Goal: Task Accomplishment & Management: Use online tool/utility

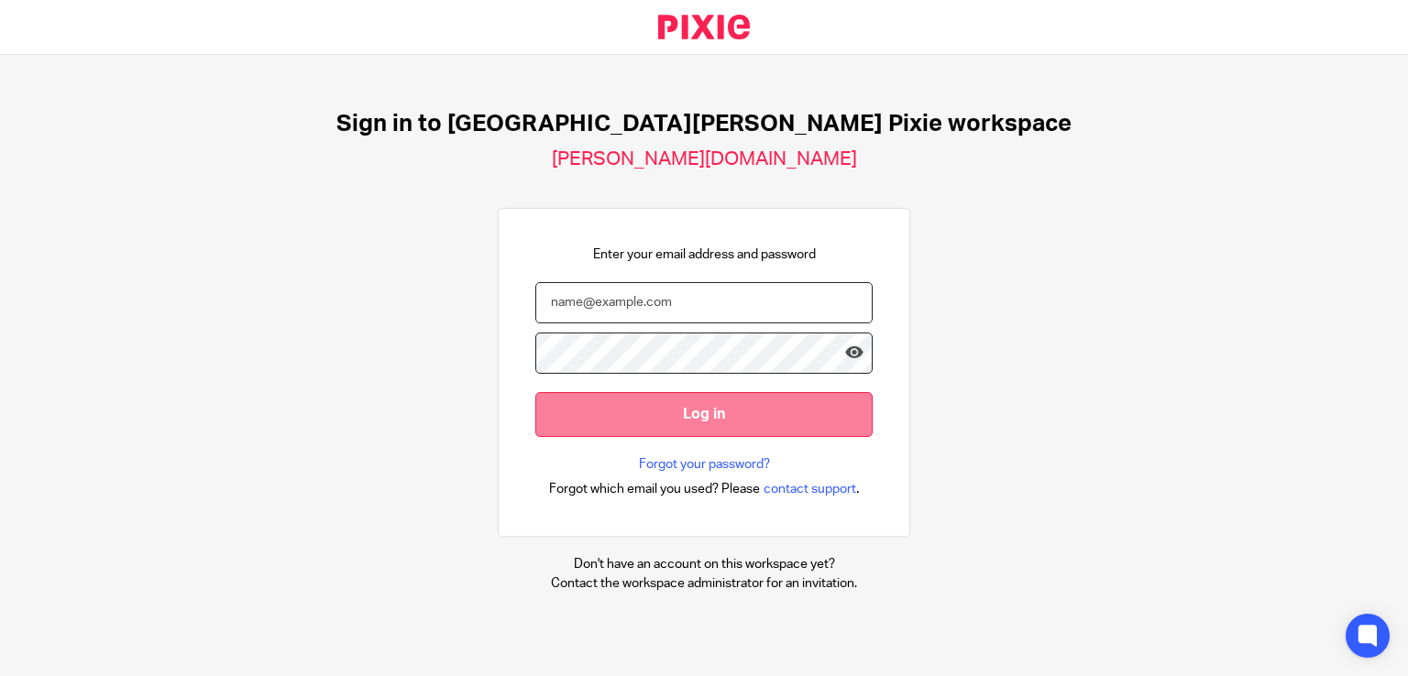
type input "emily.payne@douglassgrange.co.uk"
click at [609, 412] on input "Log in" at bounding box center [703, 414] width 337 height 45
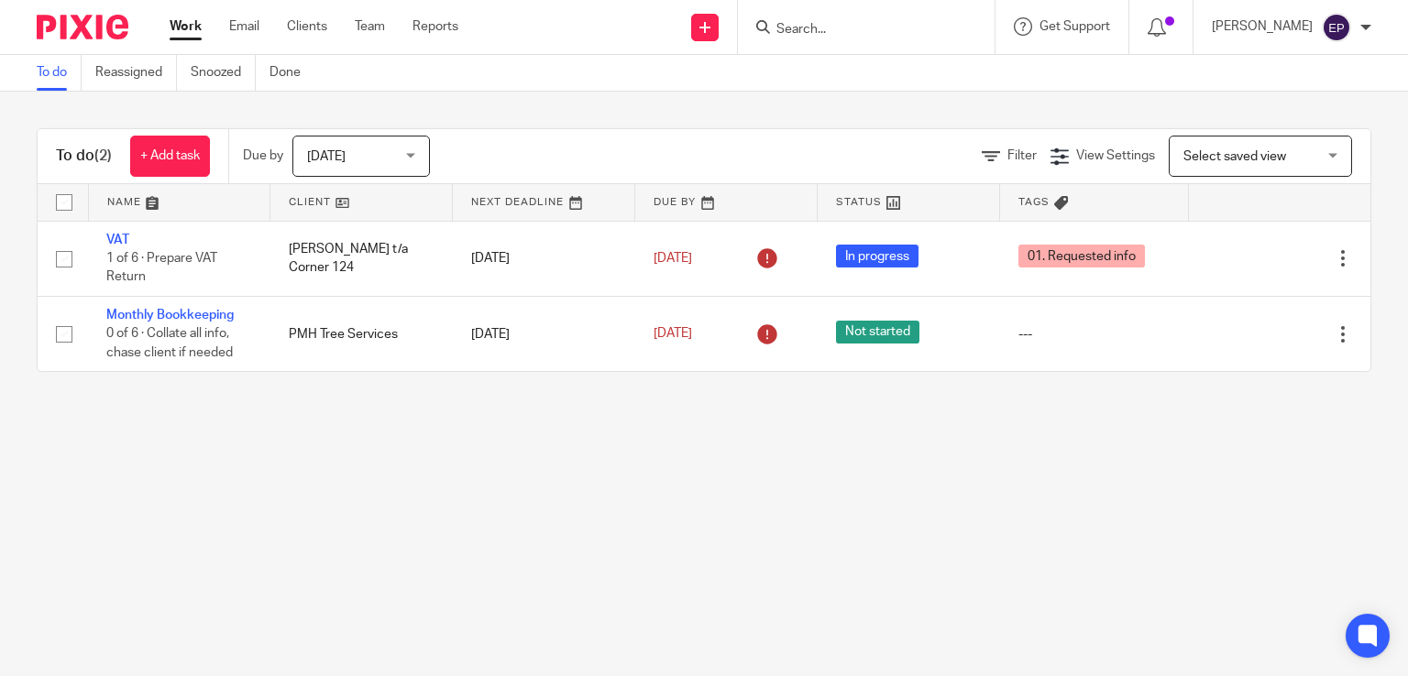
click at [411, 153] on div "Today Today" at bounding box center [360, 156] width 137 height 41
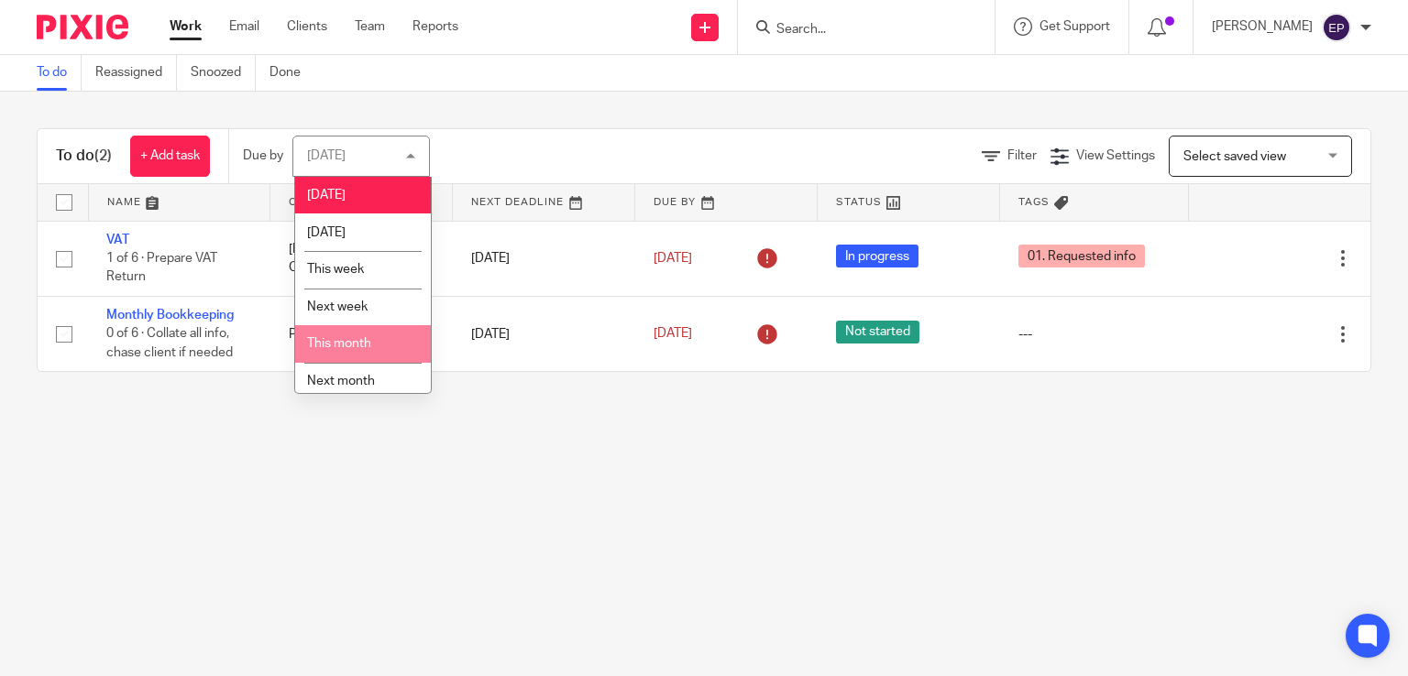
scroll to position [47, 0]
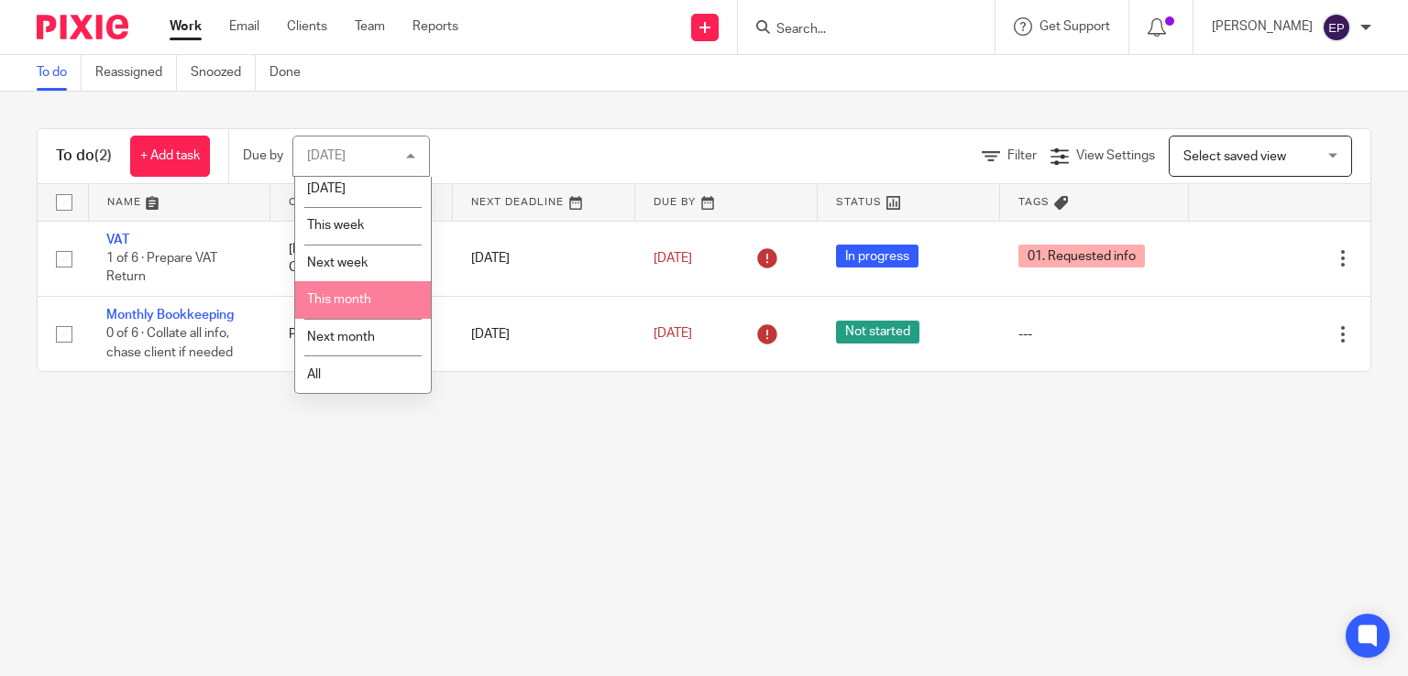
click at [351, 375] on li "All" at bounding box center [363, 375] width 136 height 38
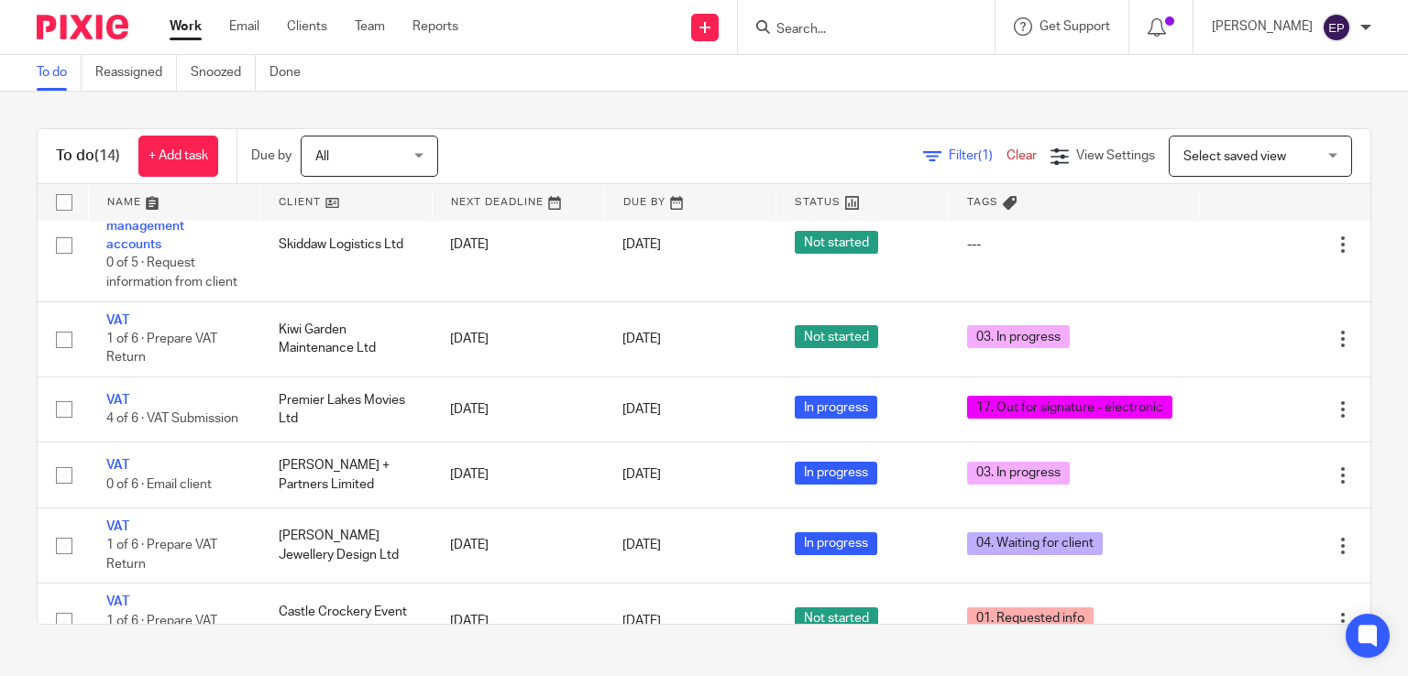
scroll to position [275, 0]
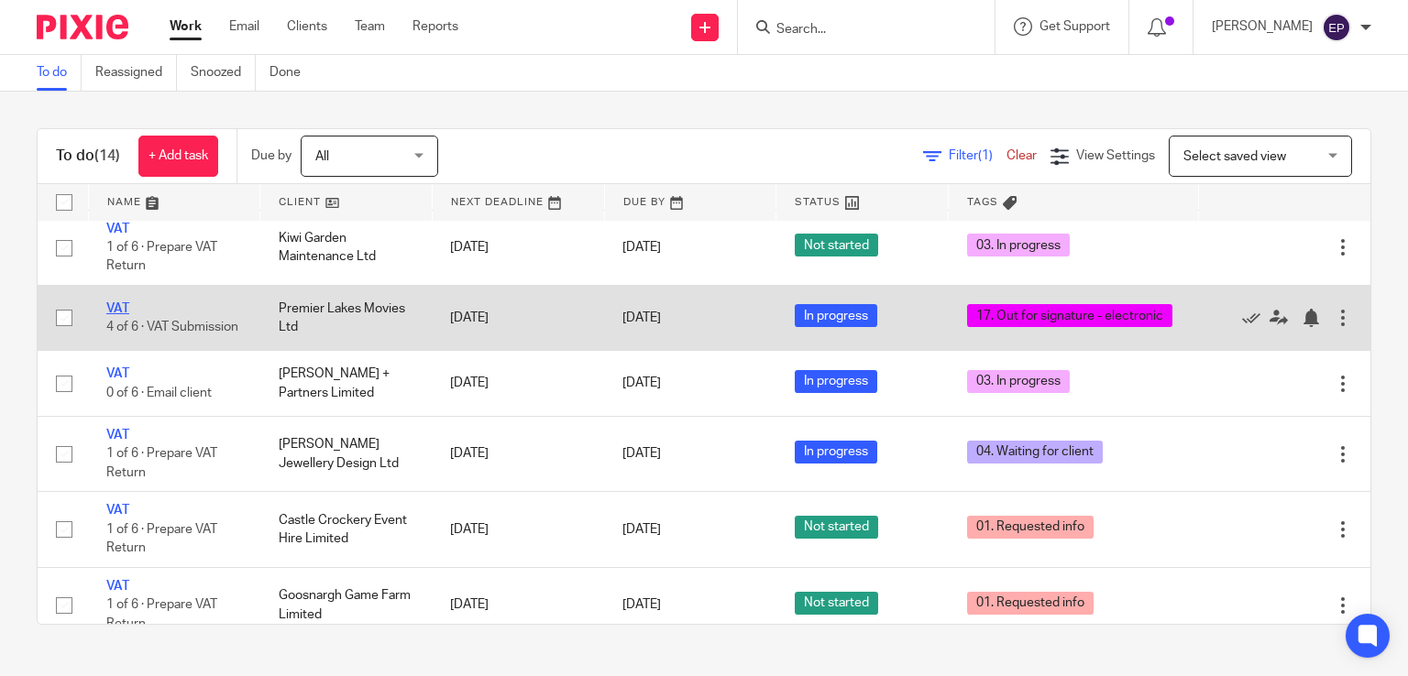
click at [124, 315] on link "VAT" at bounding box center [117, 308] width 23 height 13
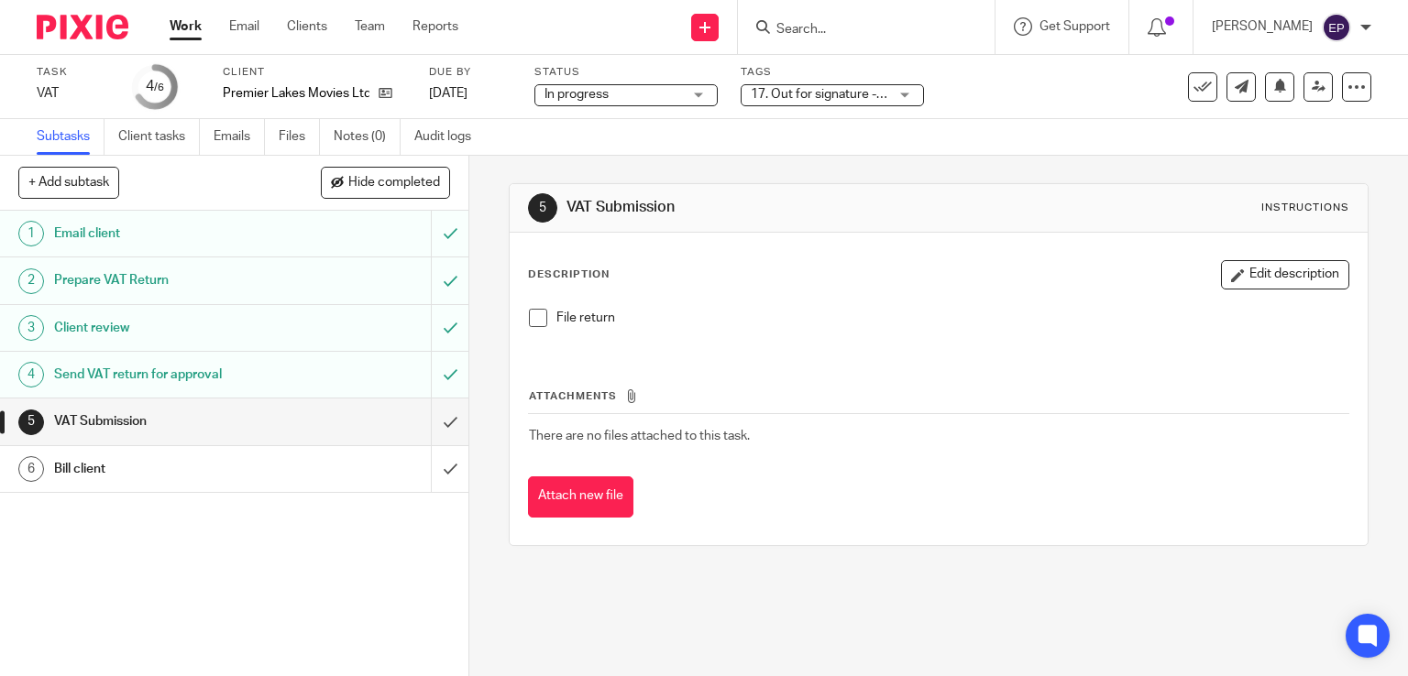
click at [914, 96] on div "17. Out for signature - electronic" at bounding box center [832, 95] width 183 height 22
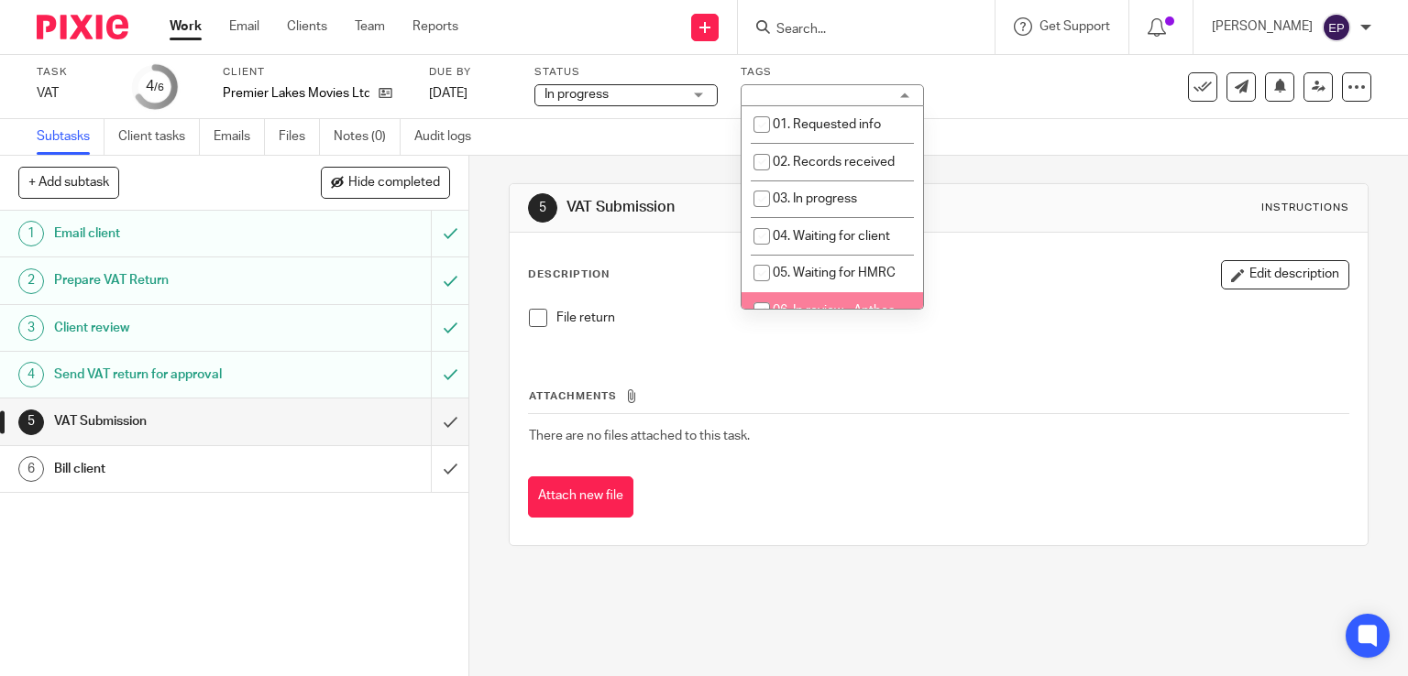
scroll to position [550, 0]
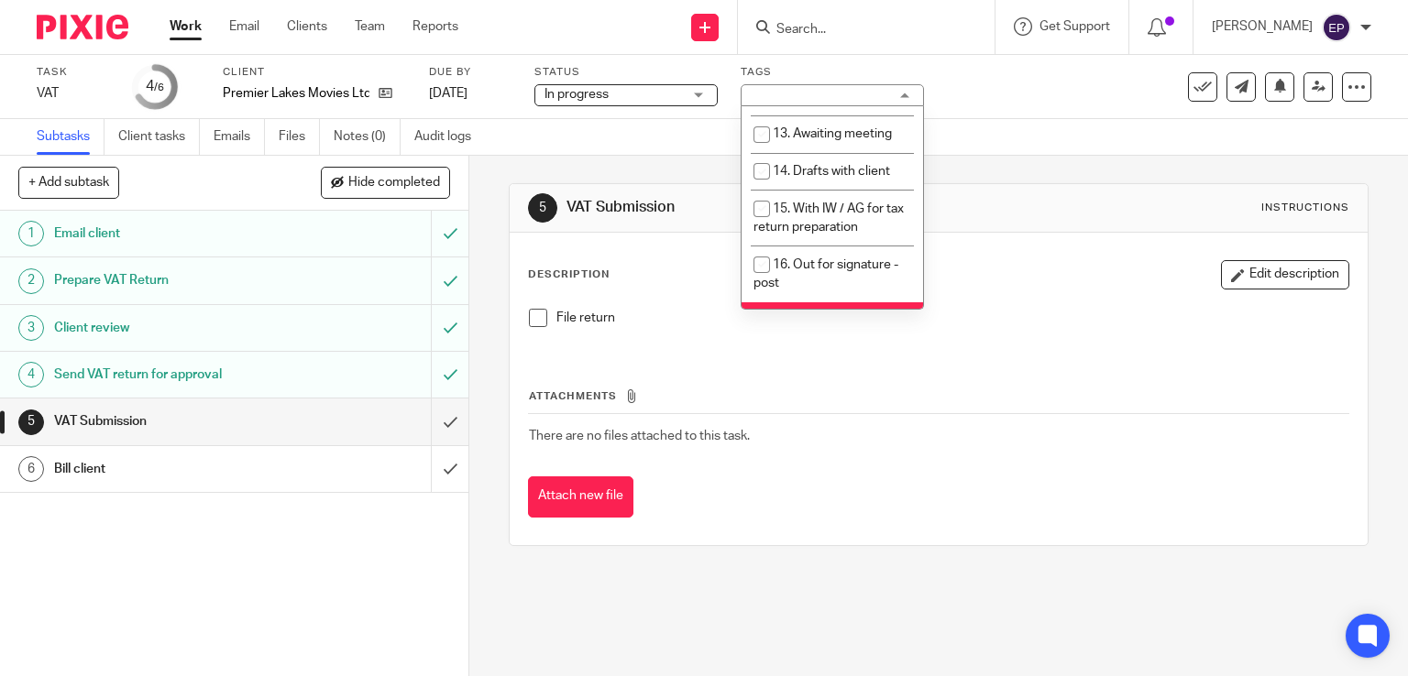
click at [764, 303] on input "checkbox" at bounding box center [761, 320] width 35 height 35
checkbox input "false"
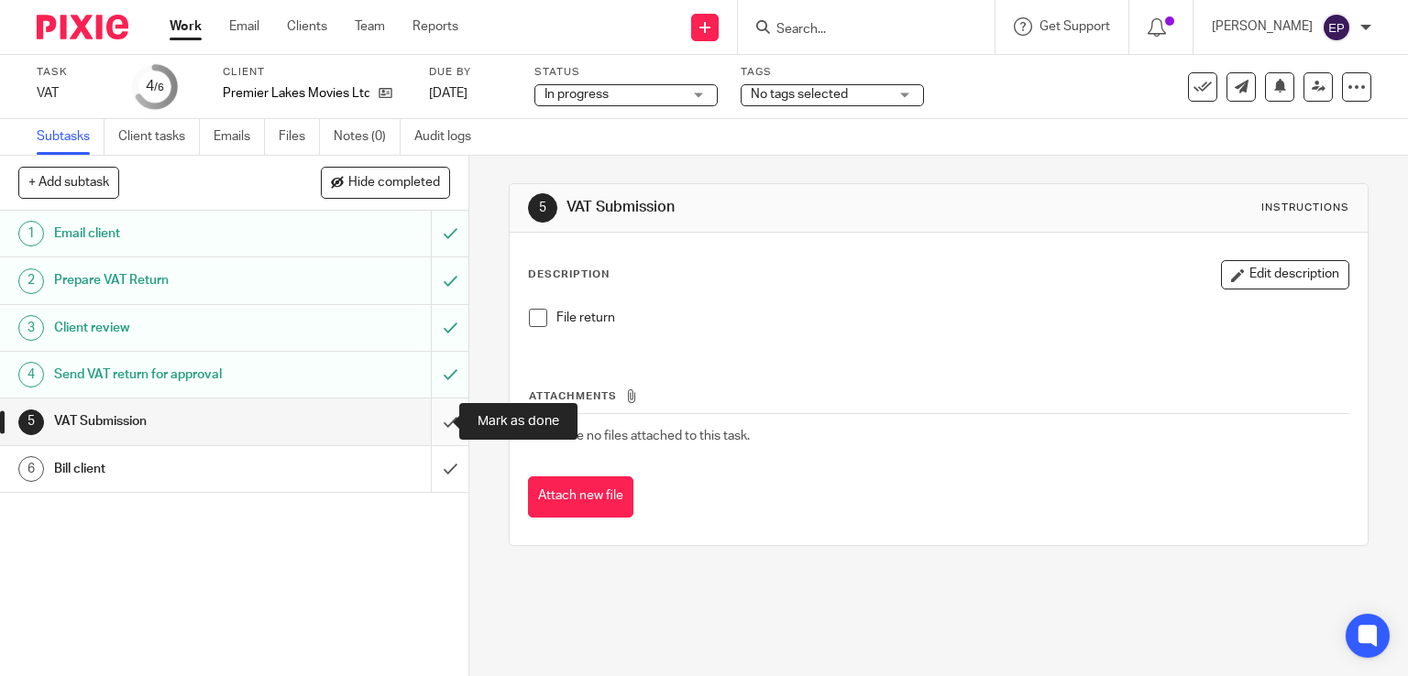
click at [439, 423] on input "submit" at bounding box center [234, 422] width 468 height 46
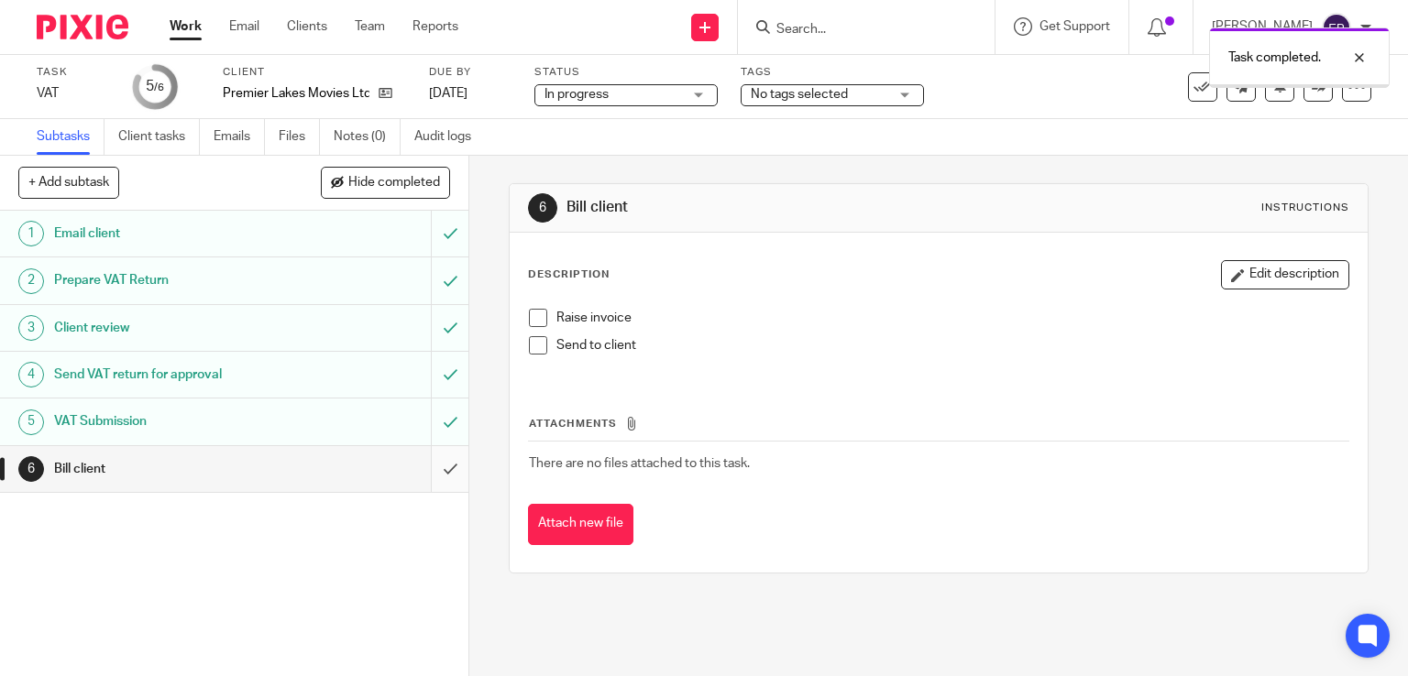
click at [425, 472] on input "submit" at bounding box center [234, 469] width 468 height 46
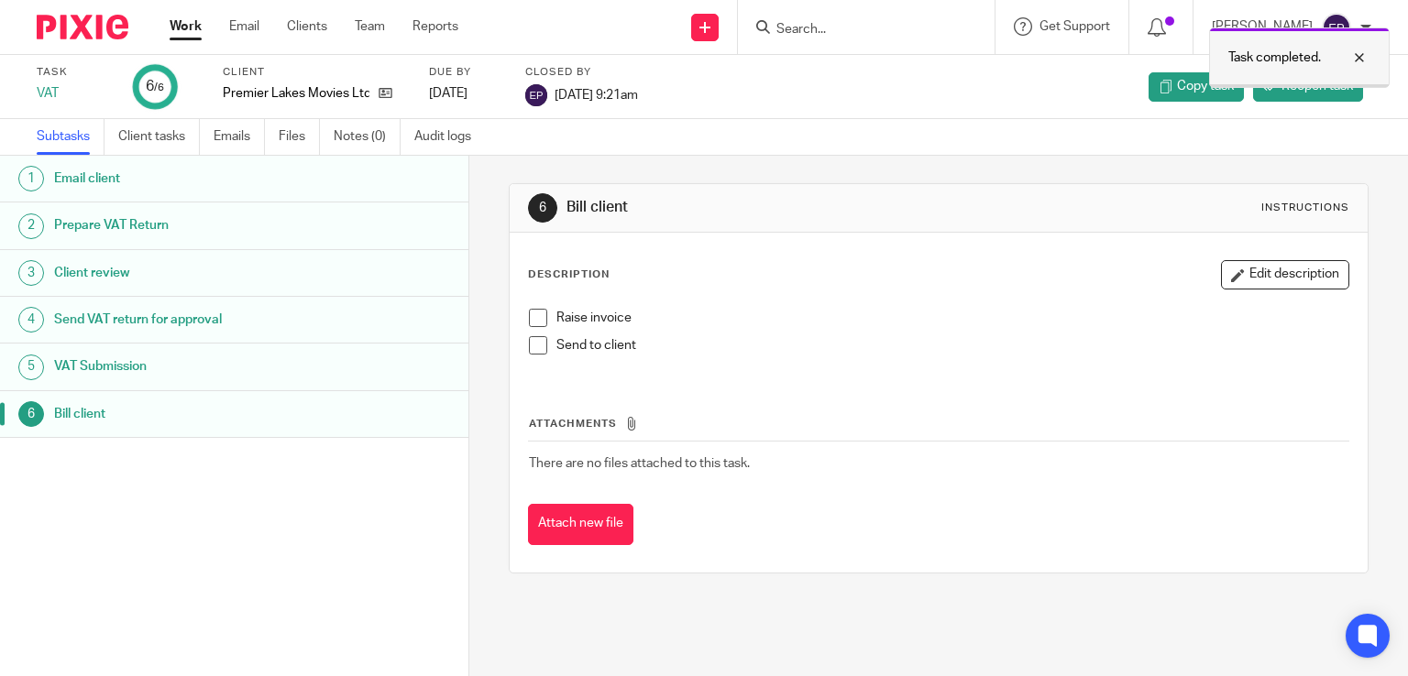
click at [1364, 60] on div at bounding box center [1345, 58] width 49 height 22
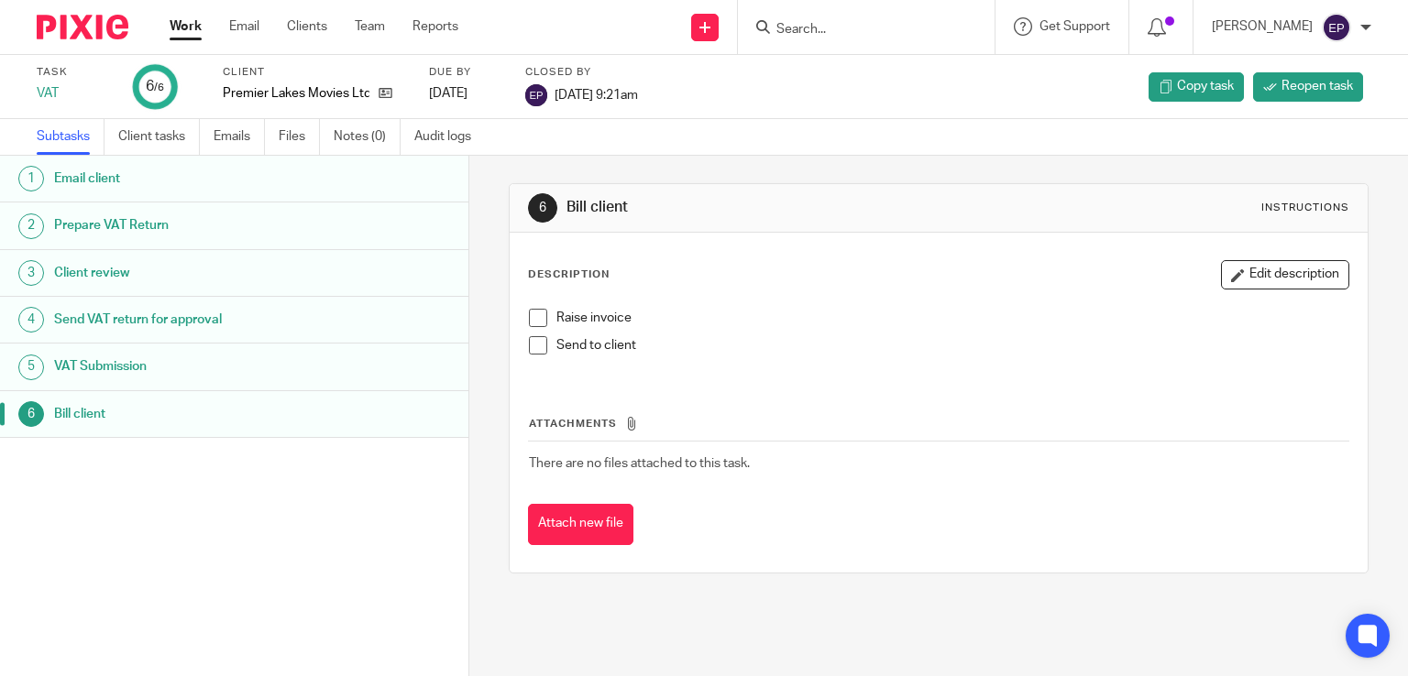
click at [1360, 24] on div at bounding box center [1365, 27] width 11 height 11
click at [1260, 133] on li "Logout" at bounding box center [1300, 128] width 121 height 27
